Goal: Transaction & Acquisition: Subscribe to service/newsletter

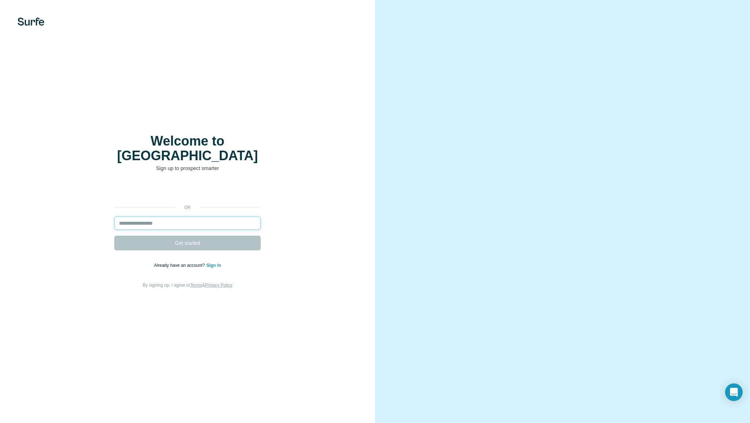
click at [166, 218] on input "email" at bounding box center [187, 223] width 147 height 13
type input "**********"
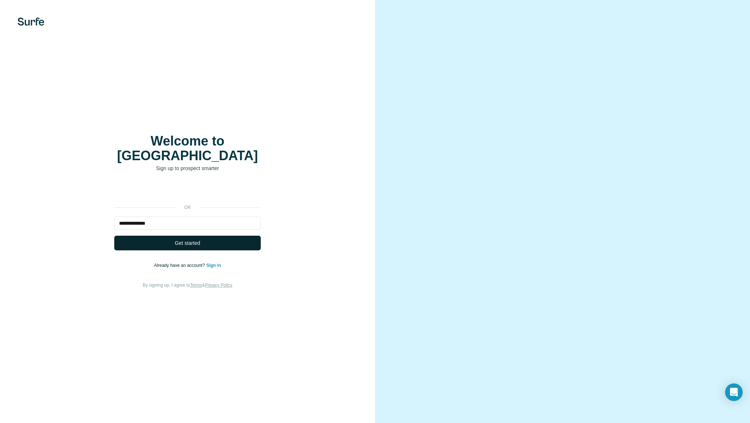
click at [172, 236] on button "Get started" at bounding box center [187, 243] width 147 height 15
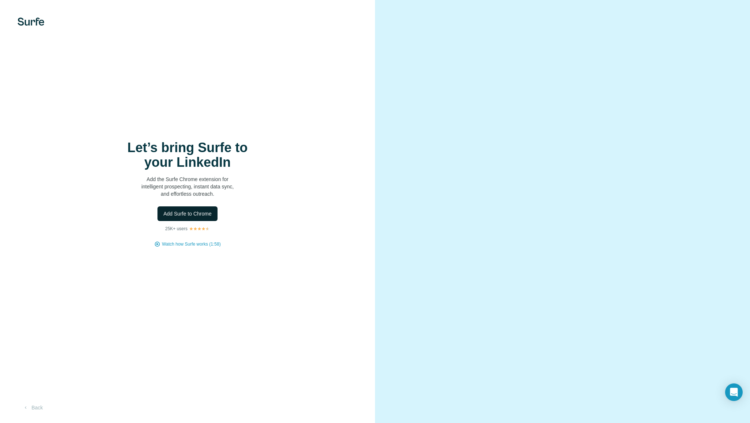
click at [196, 214] on span "Add Surfe to Chrome" at bounding box center [187, 213] width 48 height 7
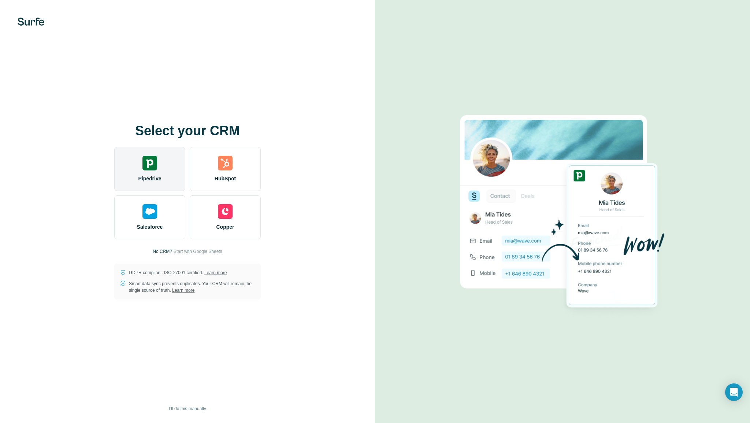
click at [148, 167] on img at bounding box center [150, 163] width 15 height 15
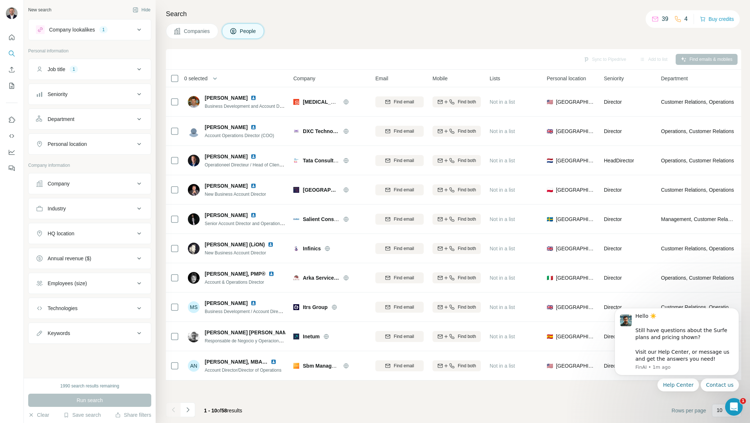
click at [61, 70] on div "Job title" at bounding box center [57, 69] width 18 height 7
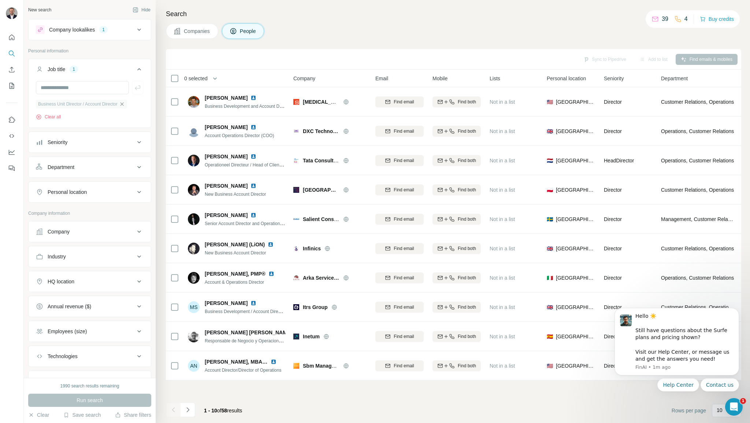
click at [125, 105] on icon "button" at bounding box center [122, 104] width 6 height 6
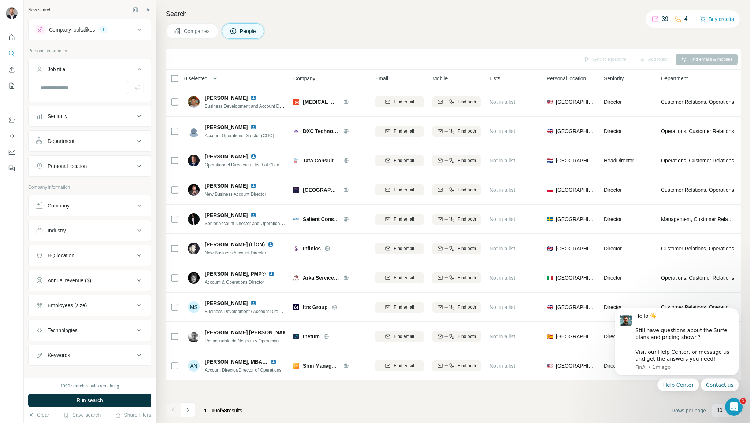
scroll to position [7, 0]
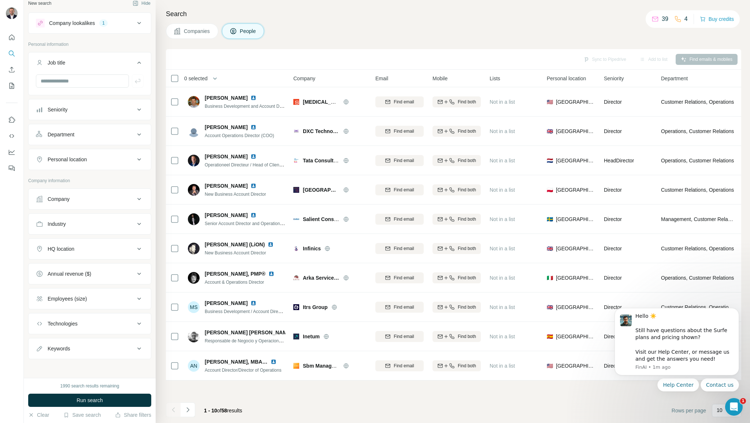
click at [88, 200] on div "Company" at bounding box center [85, 198] width 99 height 7
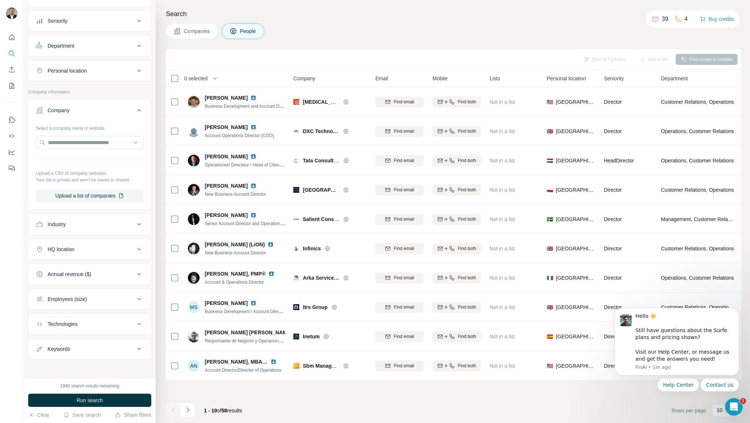
scroll to position [0, 0]
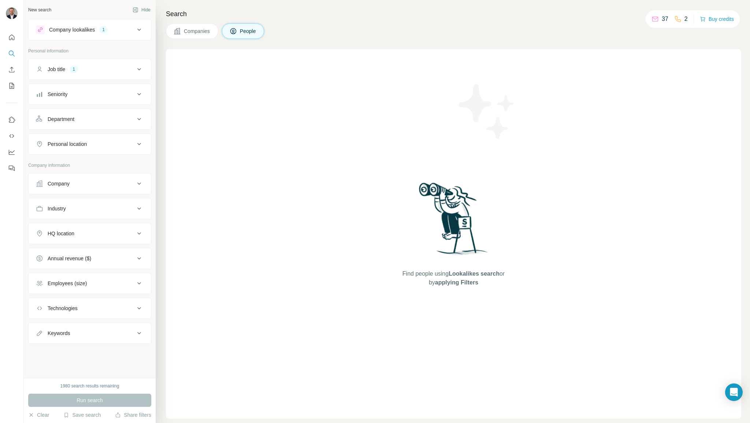
click at [122, 71] on div "Job title 1" at bounding box center [85, 69] width 99 height 7
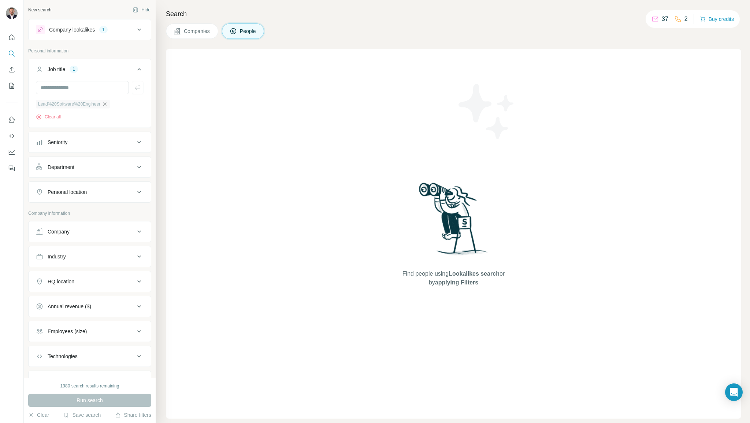
click at [106, 106] on icon "button" at bounding box center [105, 104] width 6 height 6
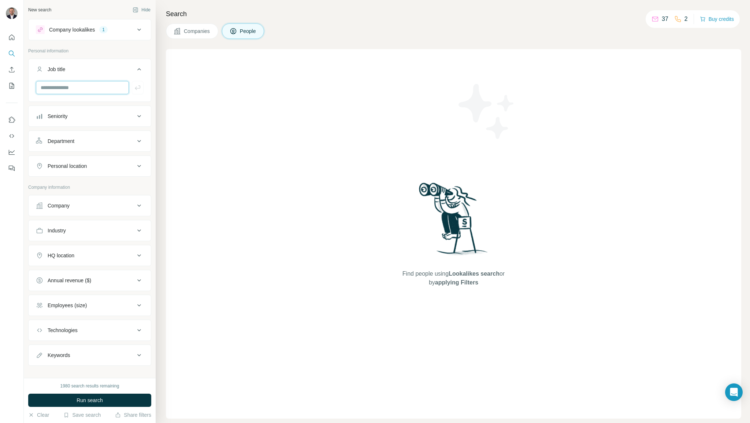
click at [67, 89] on input "text" at bounding box center [82, 87] width 93 height 13
type input "**********"
click at [81, 164] on div "Personal location" at bounding box center [67, 165] width 39 height 7
click at [74, 183] on input "text" at bounding box center [90, 184] width 108 height 13
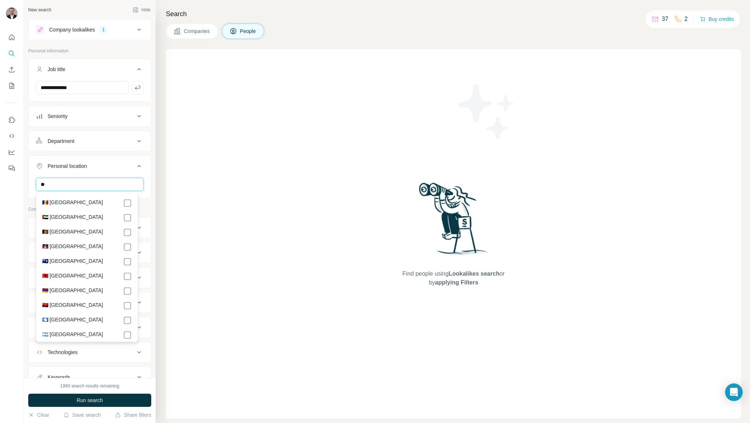
type input "*"
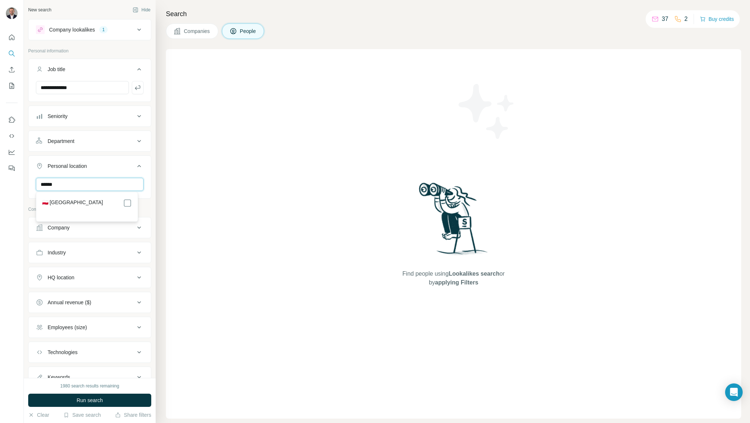
type input "******"
click at [8, 213] on div at bounding box center [12, 211] width 24 height 423
click at [93, 305] on div "HQ location" at bounding box center [85, 303] width 99 height 7
click at [82, 322] on input "text" at bounding box center [90, 321] width 108 height 13
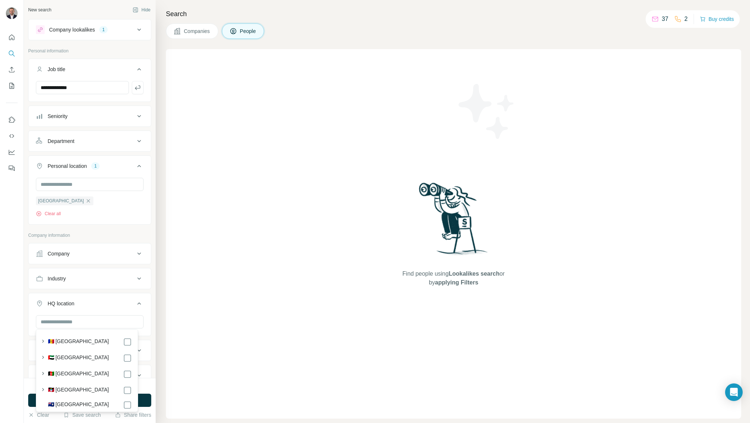
click at [10, 306] on div at bounding box center [12, 211] width 24 height 423
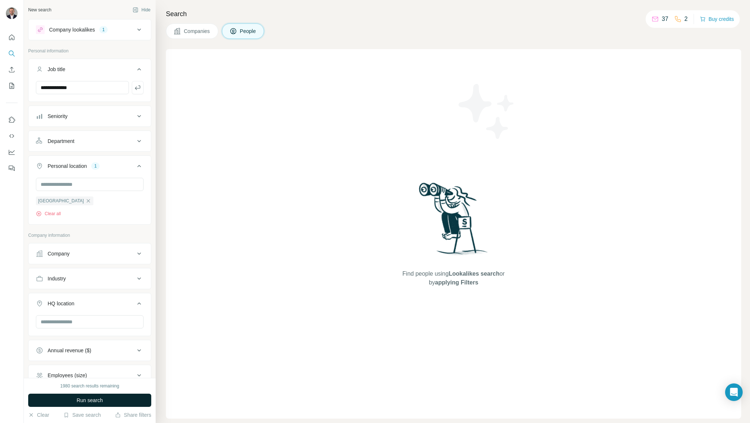
click at [86, 398] on span "Run search" at bounding box center [90, 399] width 26 height 7
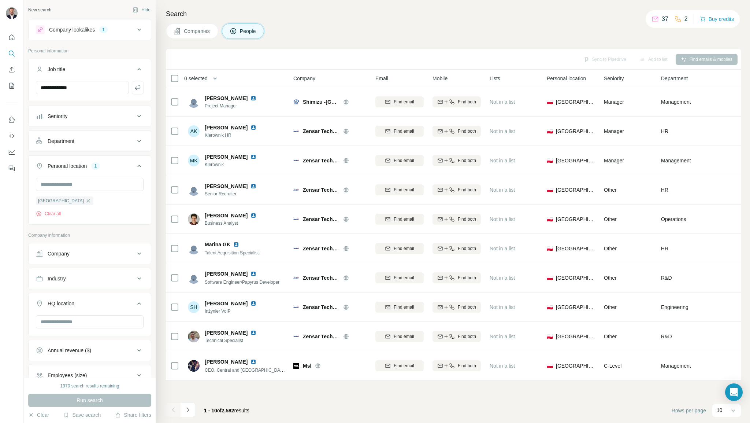
click at [79, 29] on div "Company lookalikes" at bounding box center [72, 29] width 46 height 7
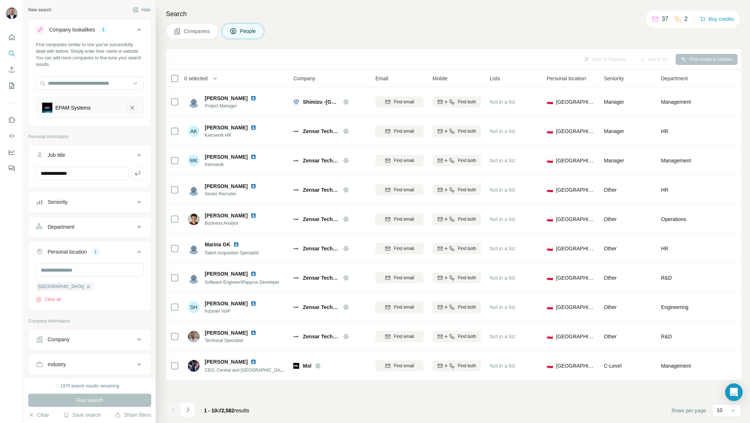
click at [129, 107] on icon "EPAM Systems-remove-button" at bounding box center [132, 107] width 7 height 7
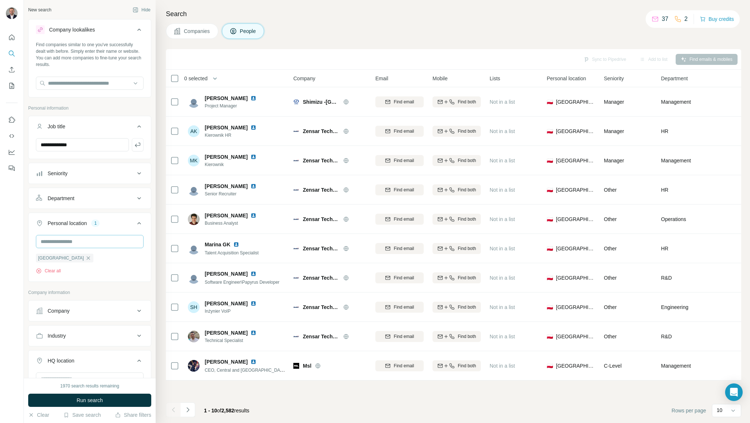
scroll to position [134, 0]
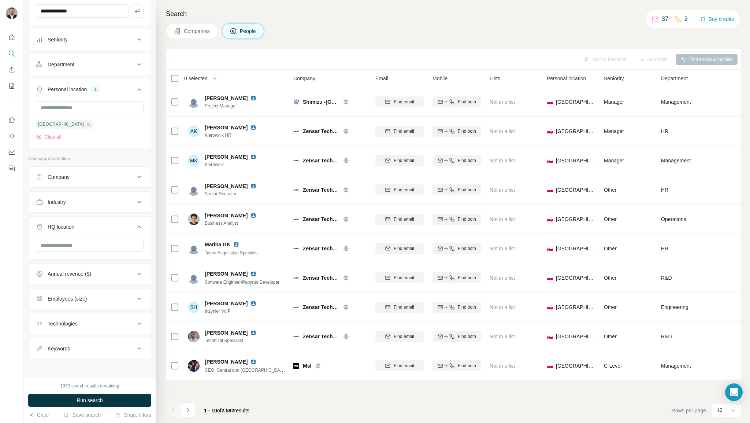
click at [194, 32] on span "Companies" at bounding box center [197, 30] width 27 height 7
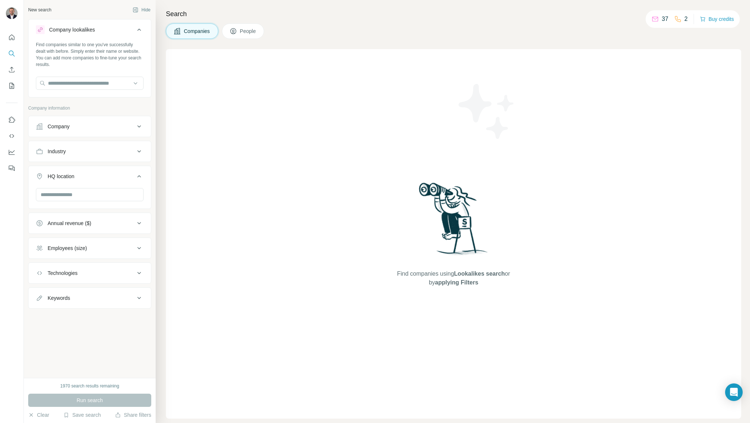
click at [245, 31] on span "People" at bounding box center [248, 30] width 17 height 7
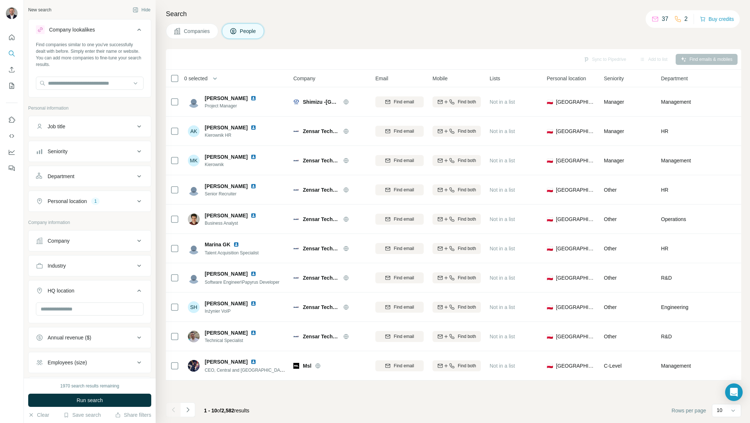
click at [78, 126] on div "Job title" at bounding box center [85, 126] width 99 height 7
click at [66, 145] on input "text" at bounding box center [82, 144] width 93 height 13
type input "**********"
click at [134, 147] on icon "button" at bounding box center [137, 144] width 7 height 7
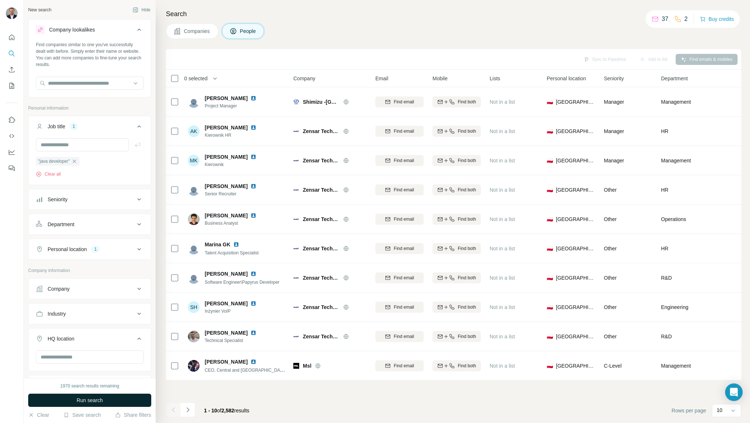
click at [79, 402] on span "Run search" at bounding box center [90, 399] width 26 height 7
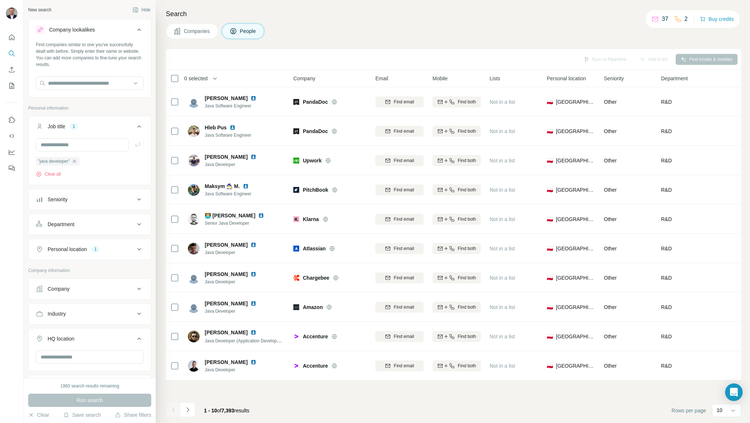
click at [75, 248] on div "Personal location" at bounding box center [67, 248] width 39 height 7
click at [186, 411] on icon "Navigate to next page" at bounding box center [187, 409] width 3 height 5
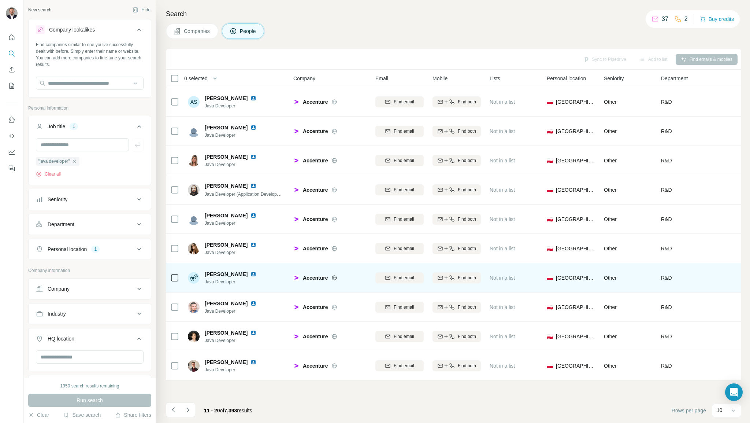
click at [251, 274] on img at bounding box center [254, 274] width 6 height 6
